Goal: Check status: Check status

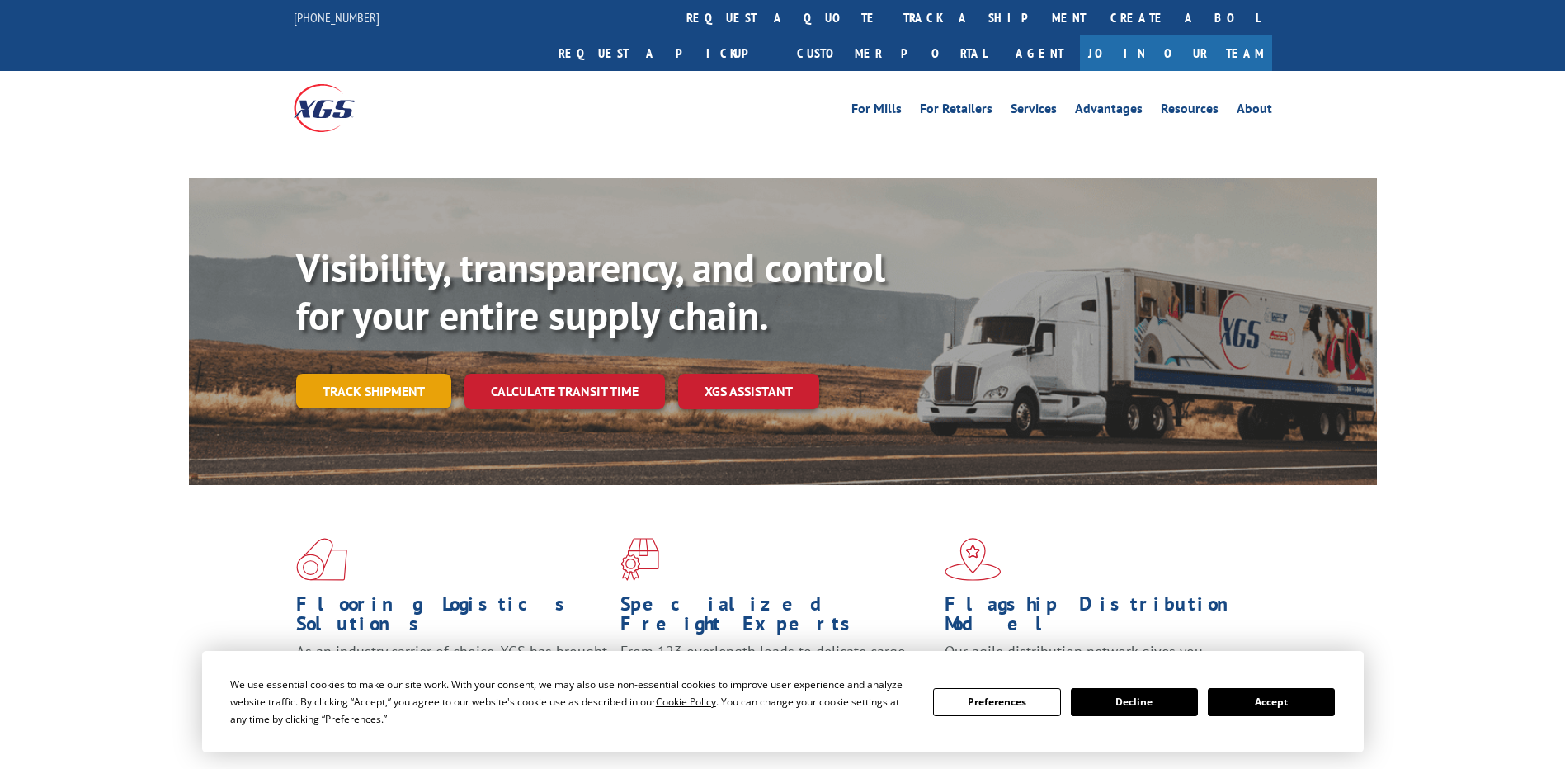
click at [372, 374] on link "Track shipment" at bounding box center [373, 391] width 155 height 35
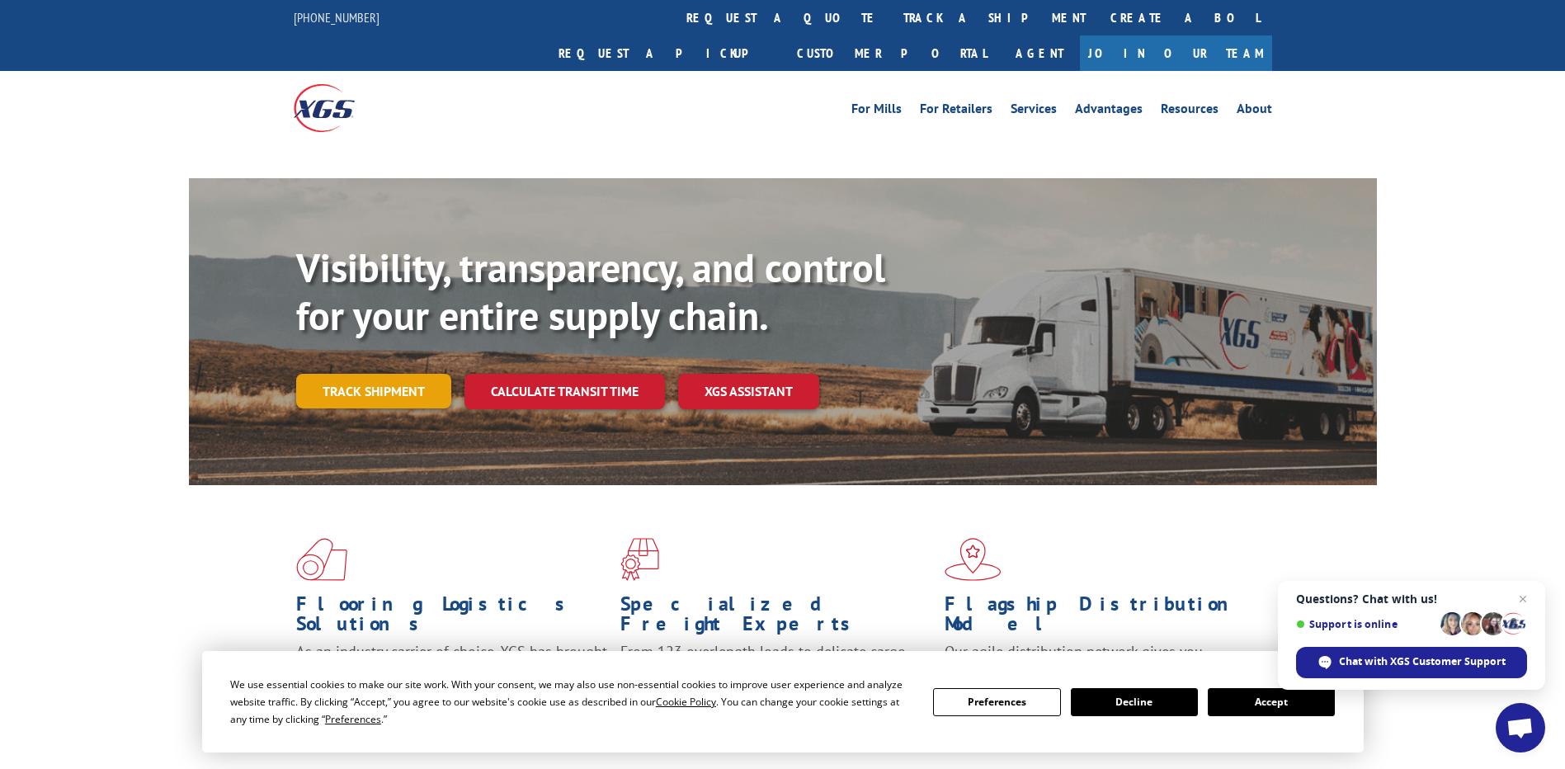
click at [373, 374] on link "Track shipment" at bounding box center [373, 391] width 155 height 35
click at [358, 374] on link "Track shipment" at bounding box center [373, 391] width 155 height 35
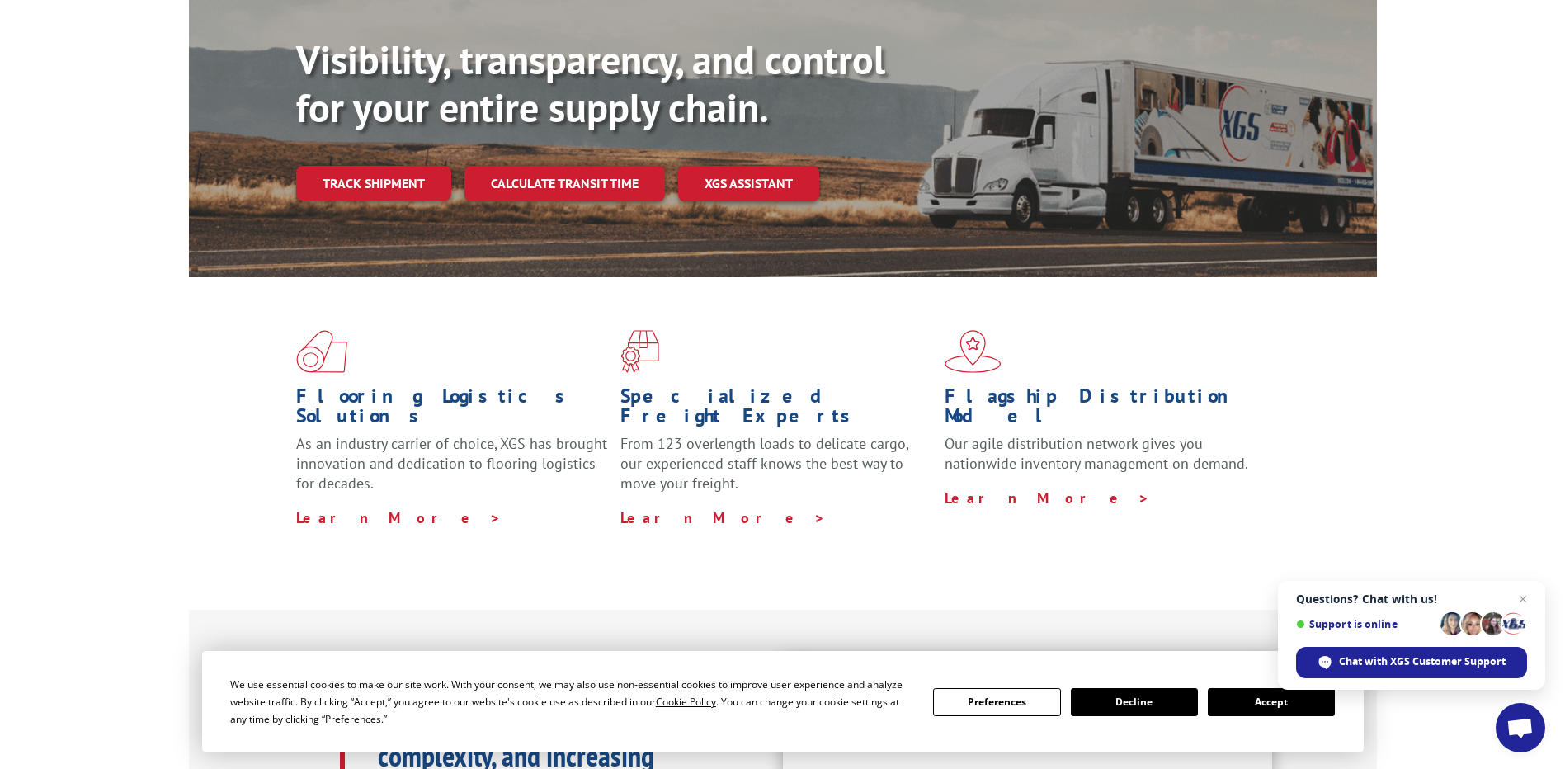
scroll to position [247, 0]
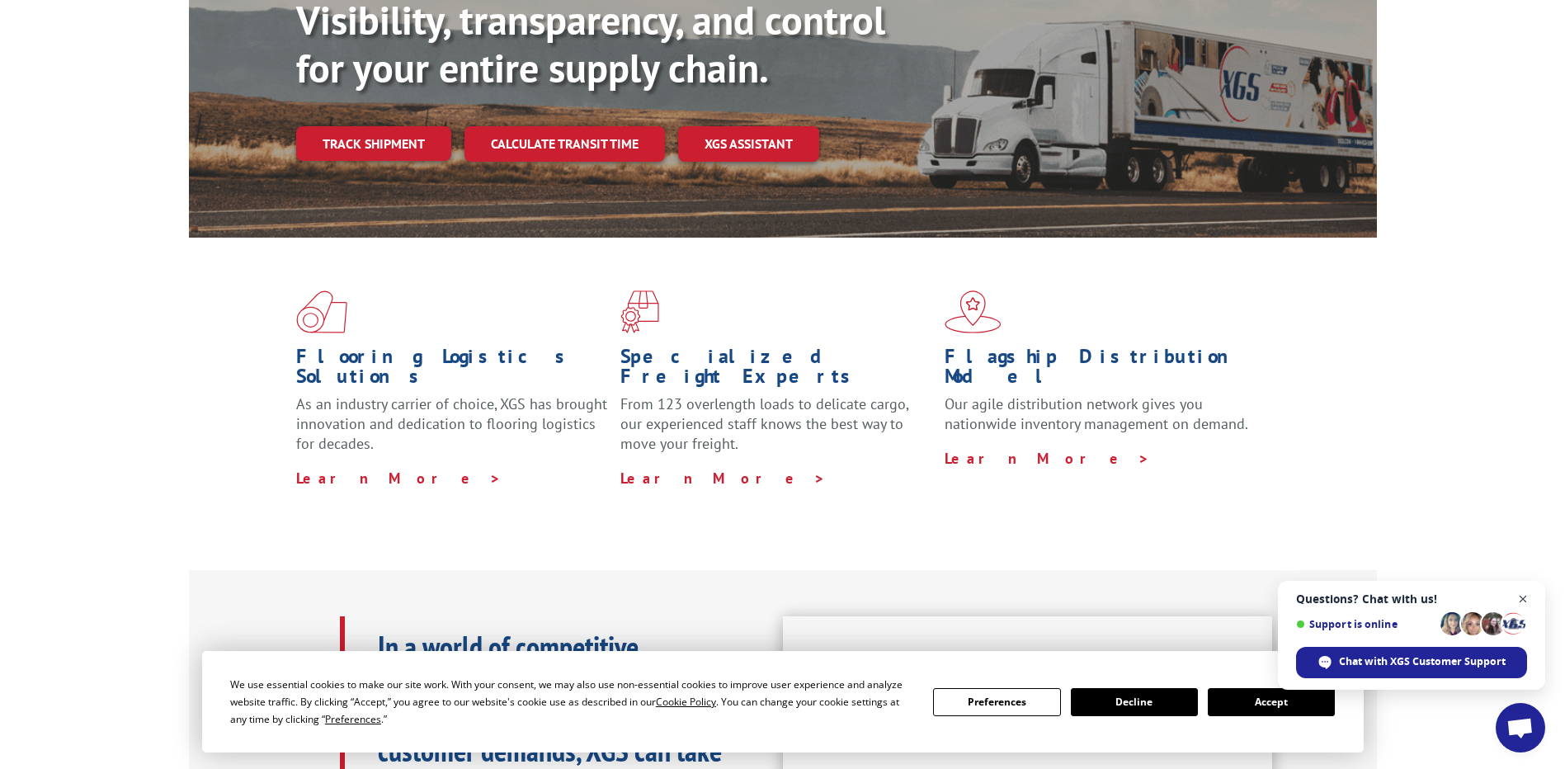
click at [1518, 601] on span "Open chat" at bounding box center [1523, 599] width 21 height 21
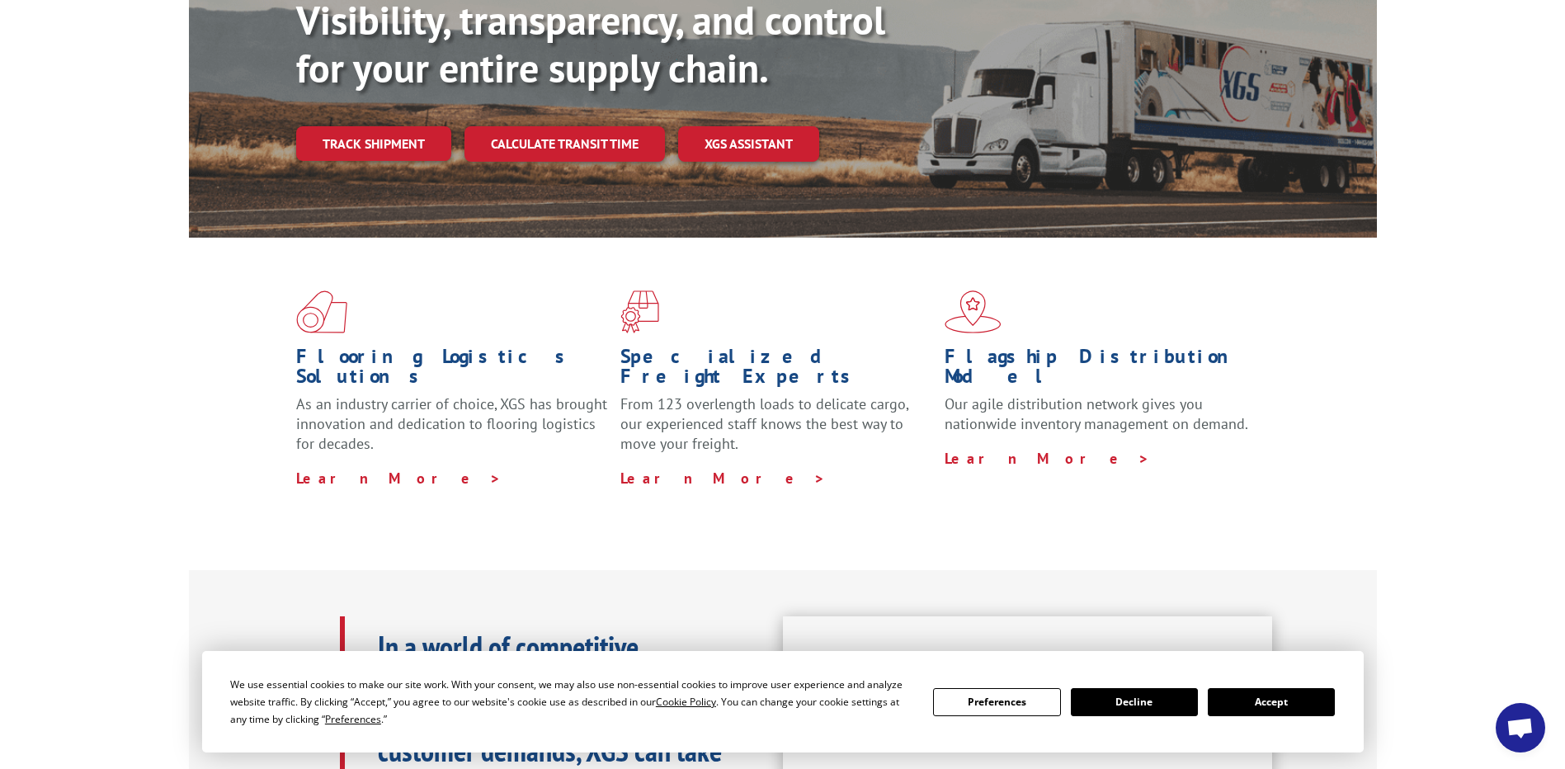
click at [1273, 705] on button "Accept" at bounding box center [1271, 702] width 127 height 28
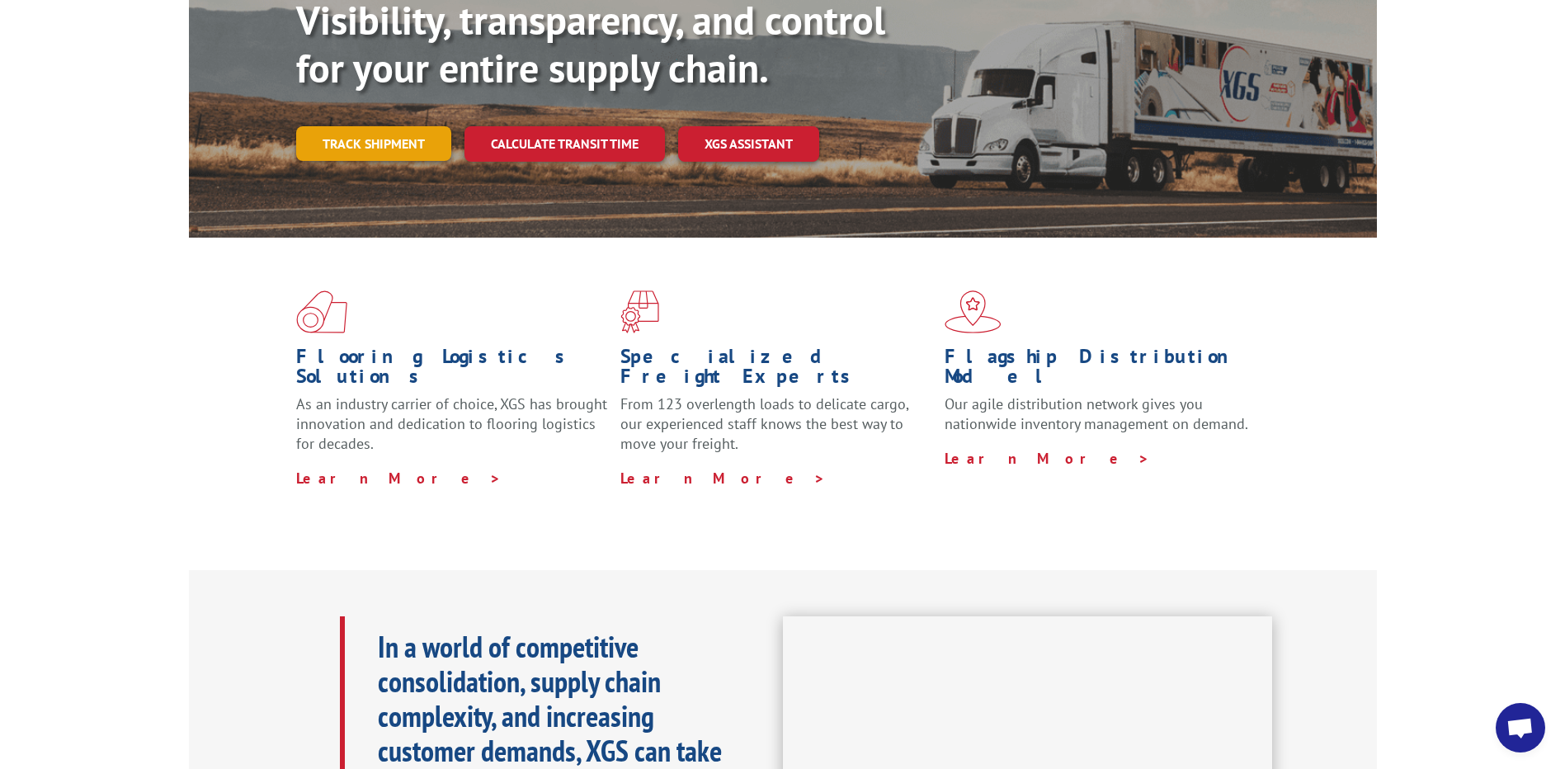
click at [375, 126] on link "Track shipment" at bounding box center [373, 143] width 155 height 35
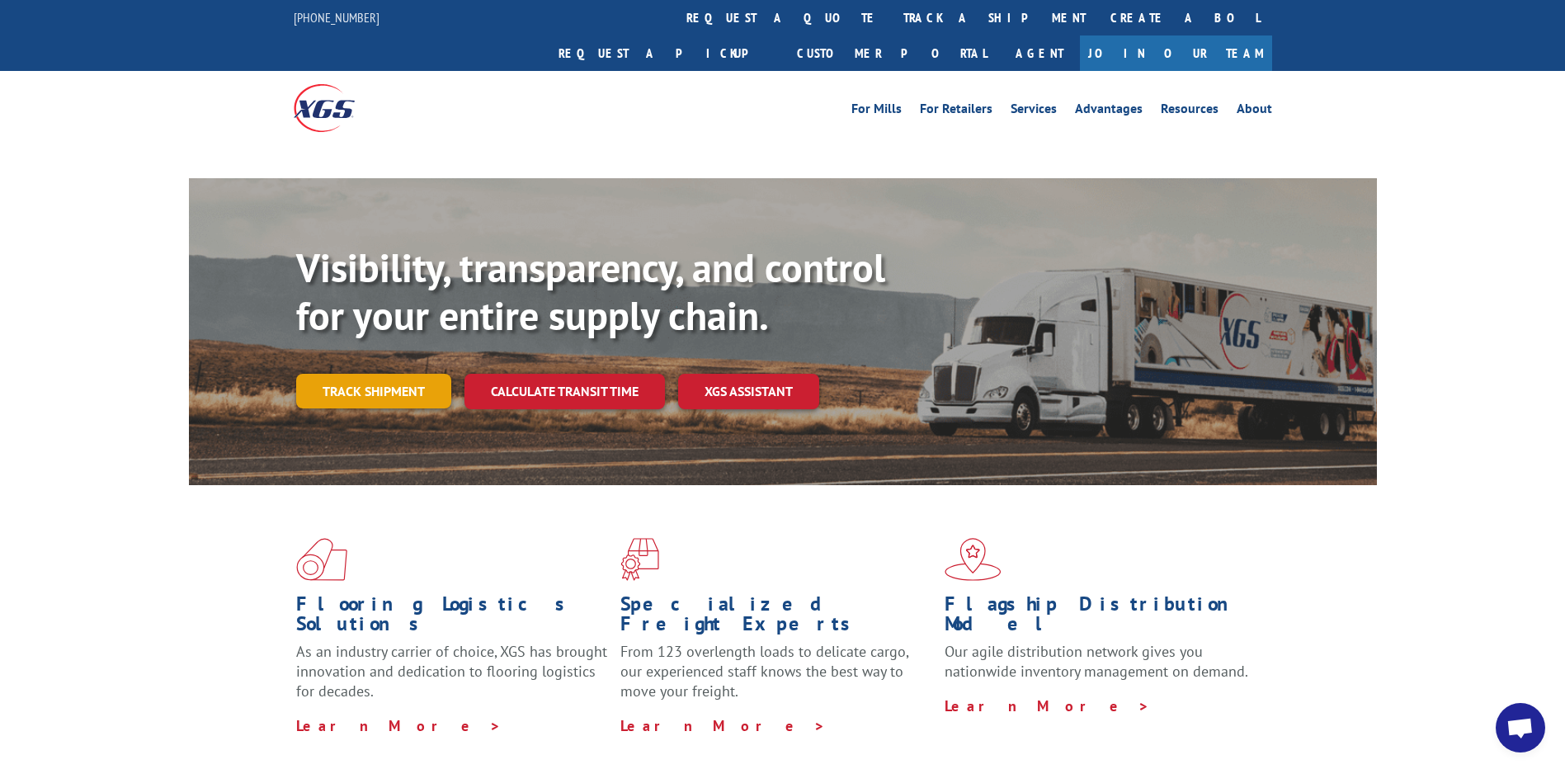
click at [361, 374] on link "Track shipment" at bounding box center [373, 391] width 155 height 35
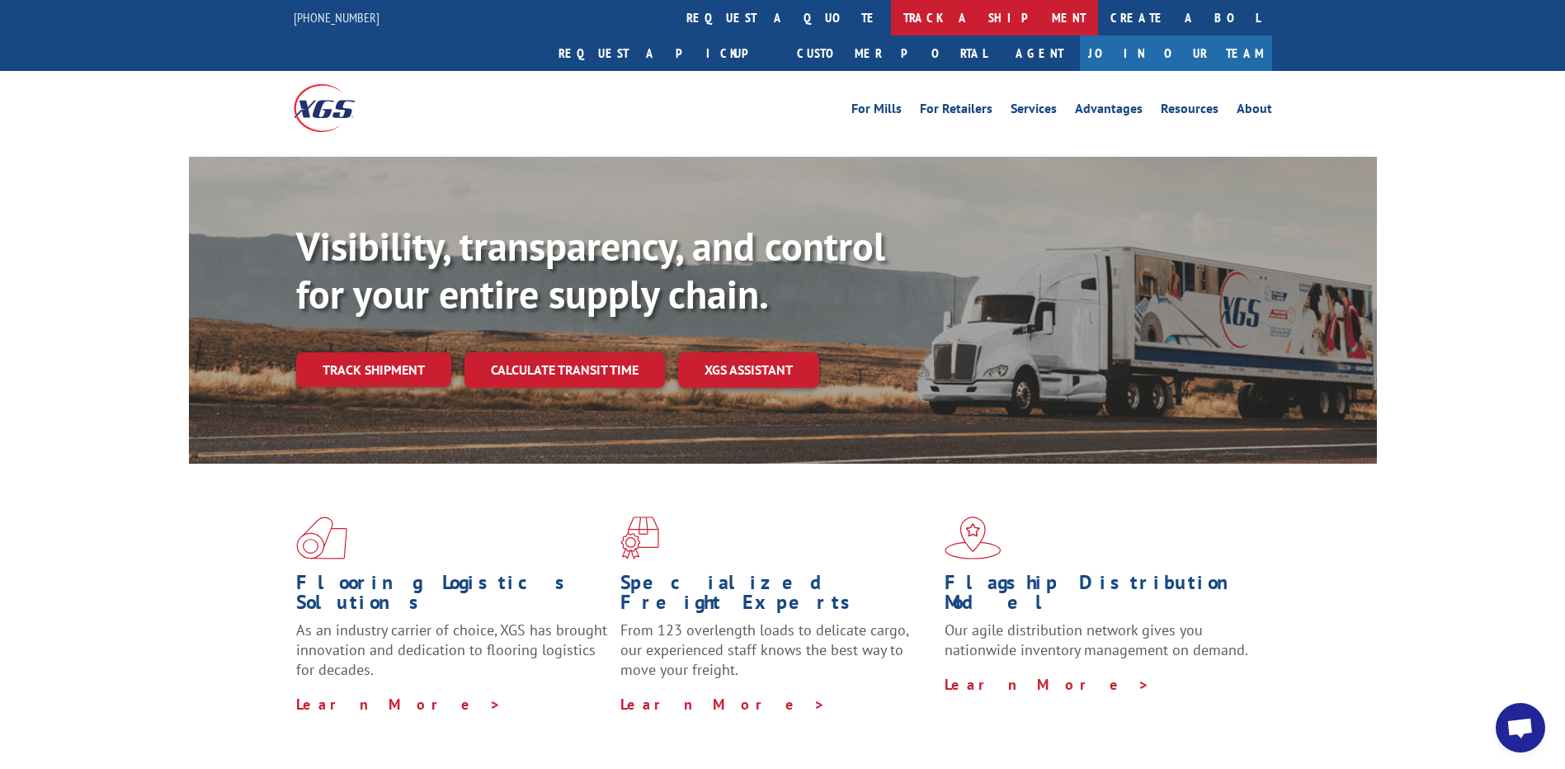
click at [891, 12] on link "track a shipment" at bounding box center [994, 17] width 207 height 35
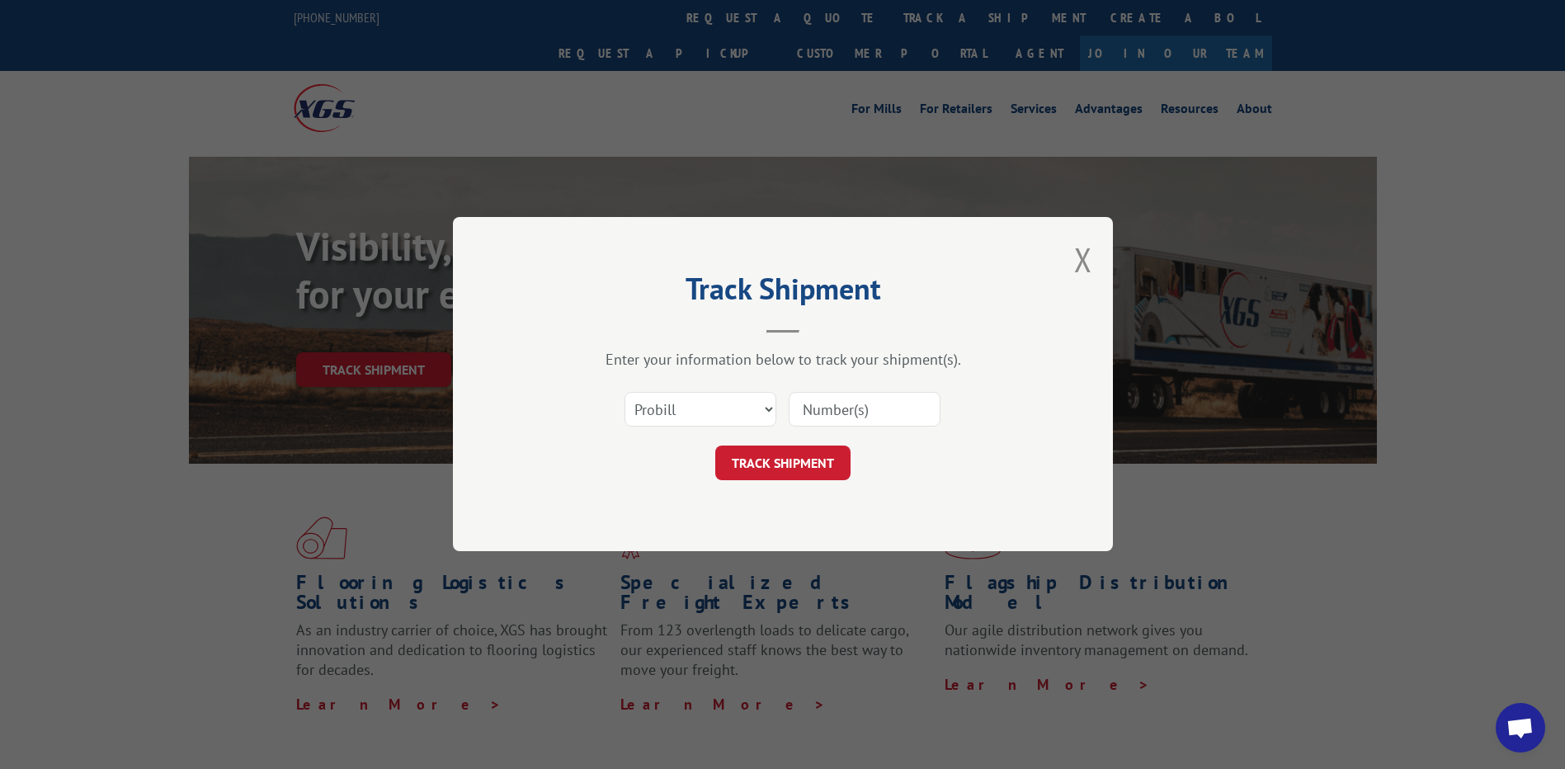
click at [852, 412] on input at bounding box center [865, 410] width 152 height 35
paste input "16944409"
type input "16944409"
click at [755, 457] on button "TRACK SHIPMENT" at bounding box center [782, 463] width 135 height 35
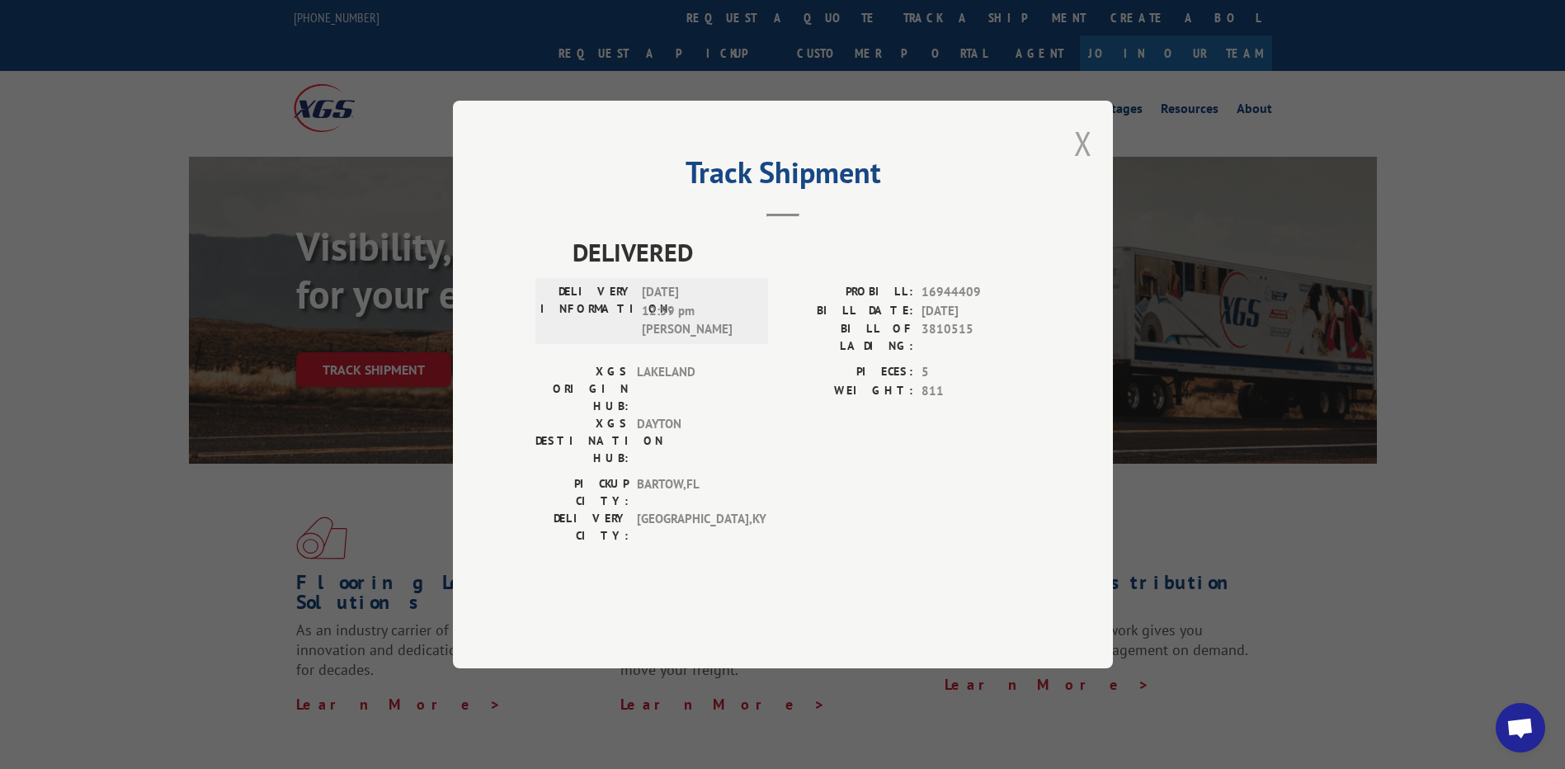
click at [1081, 165] on button "Close modal" at bounding box center [1083, 143] width 18 height 44
